Goal: Information Seeking & Learning: Stay updated

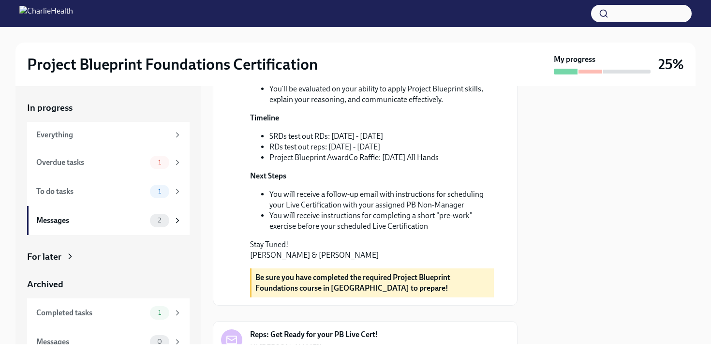
scroll to position [252, 0]
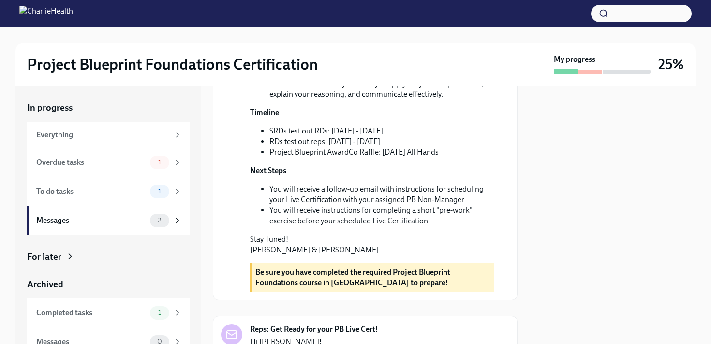
click at [463, 147] on li "RDs test out reps: [DATE] - [DATE]" at bounding box center [381, 141] width 224 height 11
drag, startPoint x: 463, startPoint y: 204, endPoint x: 558, endPoint y: 272, distance: 117.5
click at [558, 272] on div "In progress Everything Overdue tasks 1 To do tasks 1 Messages 2 For later Archi…" at bounding box center [355, 215] width 680 height 258
click at [558, 272] on div at bounding box center [612, 215] width 166 height 258
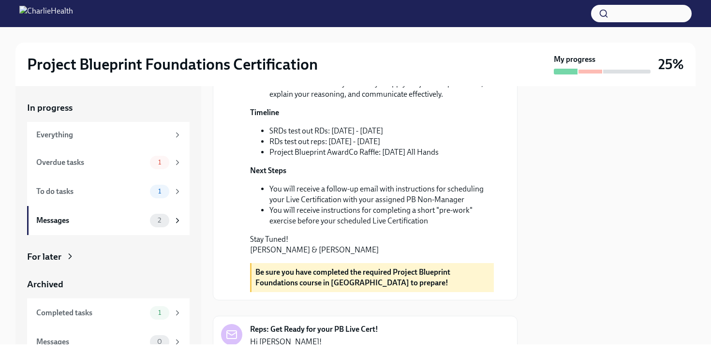
click at [558, 272] on div at bounding box center [612, 215] width 166 height 258
click at [563, 252] on div at bounding box center [612, 215] width 166 height 258
click at [657, 246] on div at bounding box center [612, 215] width 166 height 258
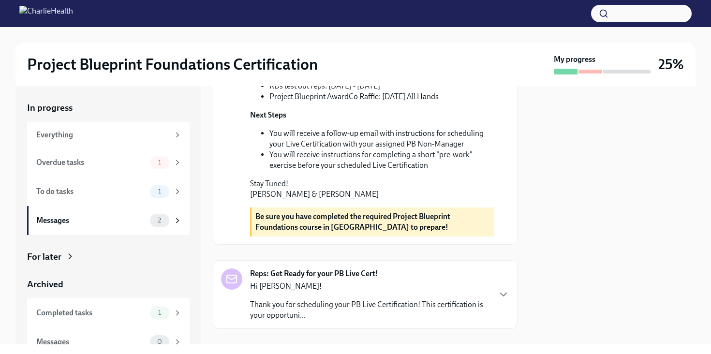
scroll to position [382, 0]
